Goal: Register for event/course

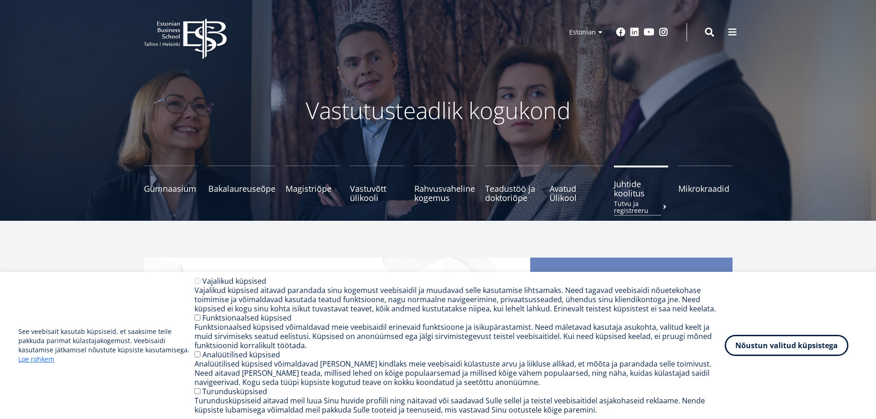
click at [634, 193] on span "Juhtide koolitus Tutvu ja registreeru" at bounding box center [641, 188] width 54 height 18
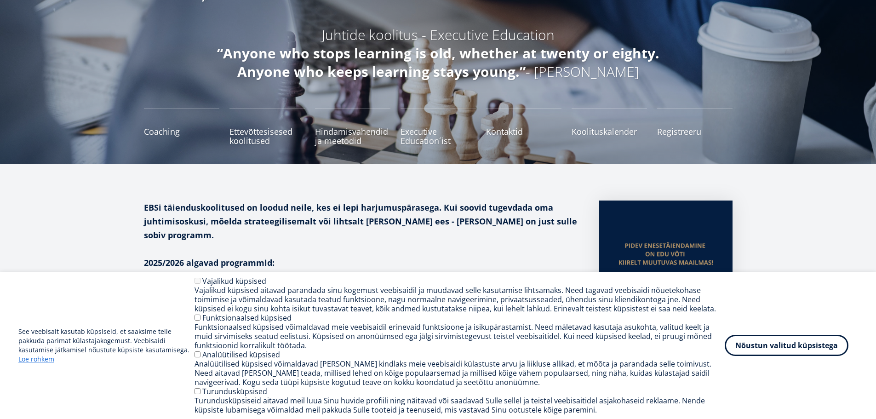
scroll to position [184, 0]
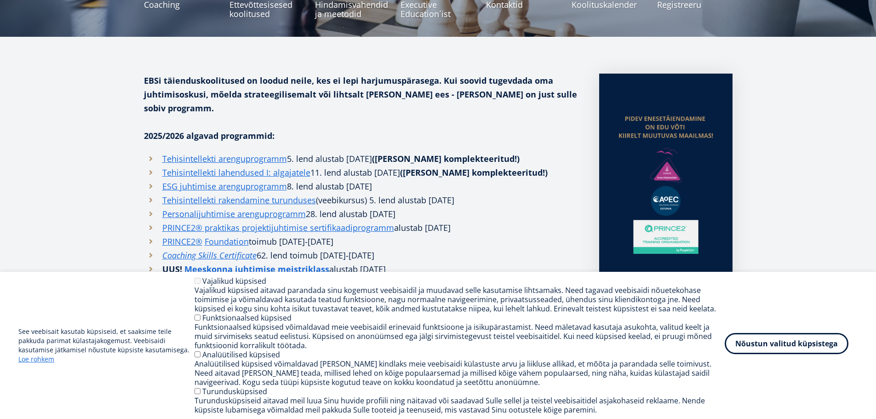
click at [800, 345] on button "Nõustun valitud küpsistega" at bounding box center [787, 343] width 124 height 21
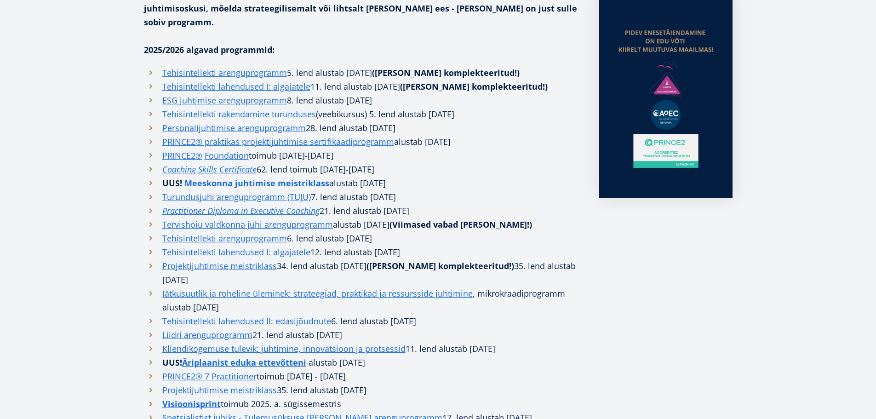
scroll to position [276, 0]
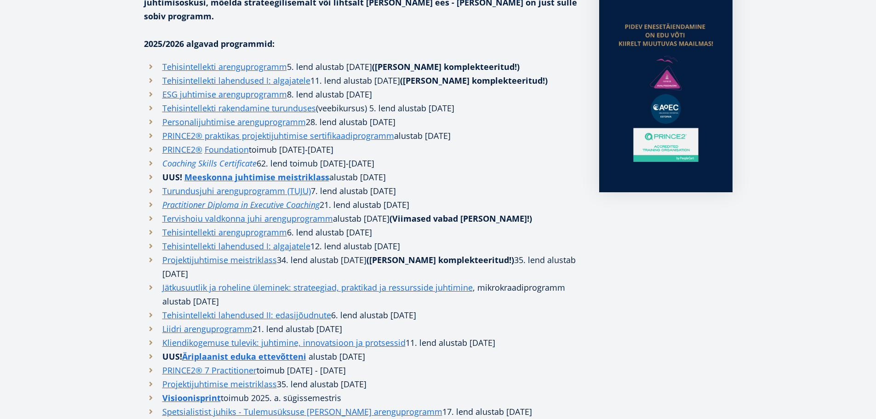
click at [200, 158] on em "Coaching Skills Certificate" at bounding box center [209, 163] width 94 height 11
